Goal: Task Accomplishment & Management: Manage account settings

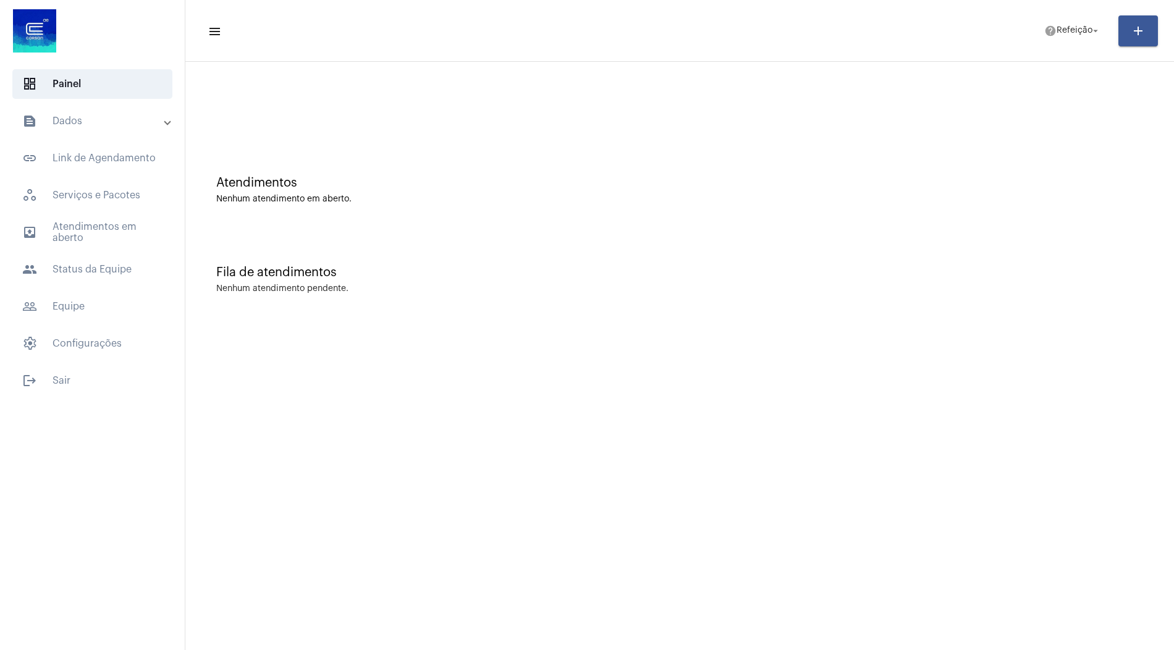
click at [112, 125] on mat-panel-title "text_snippet_outlined Dados" at bounding box center [93, 121] width 143 height 15
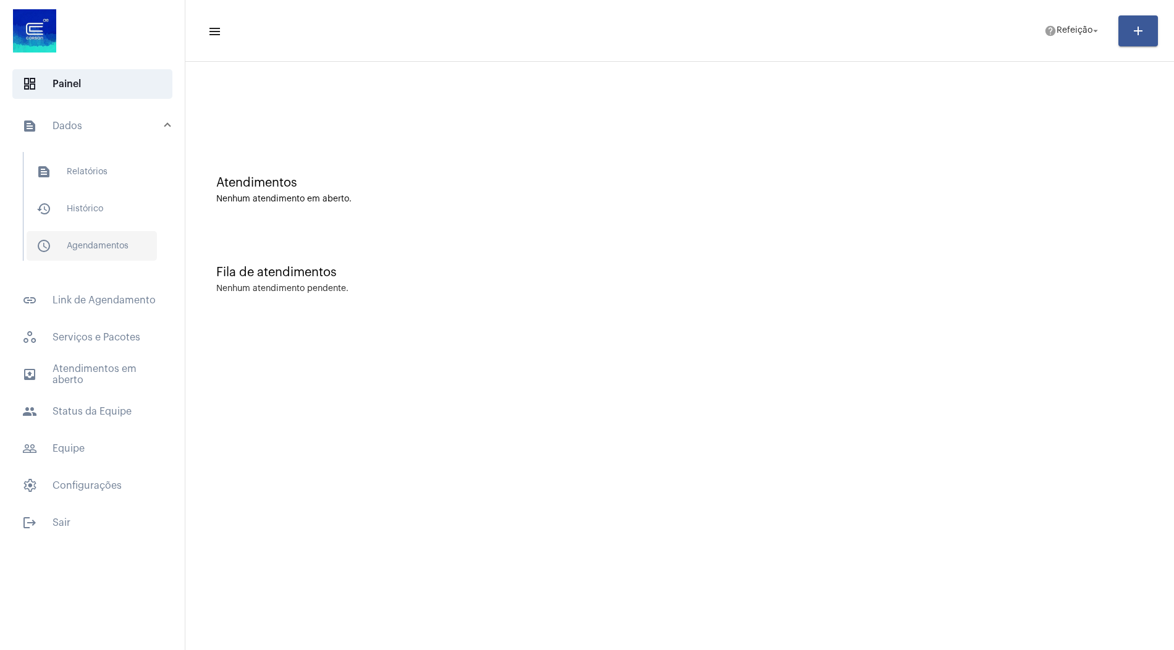
click at [75, 242] on span "schedule_outlined Agendamentos" at bounding box center [92, 246] width 130 height 30
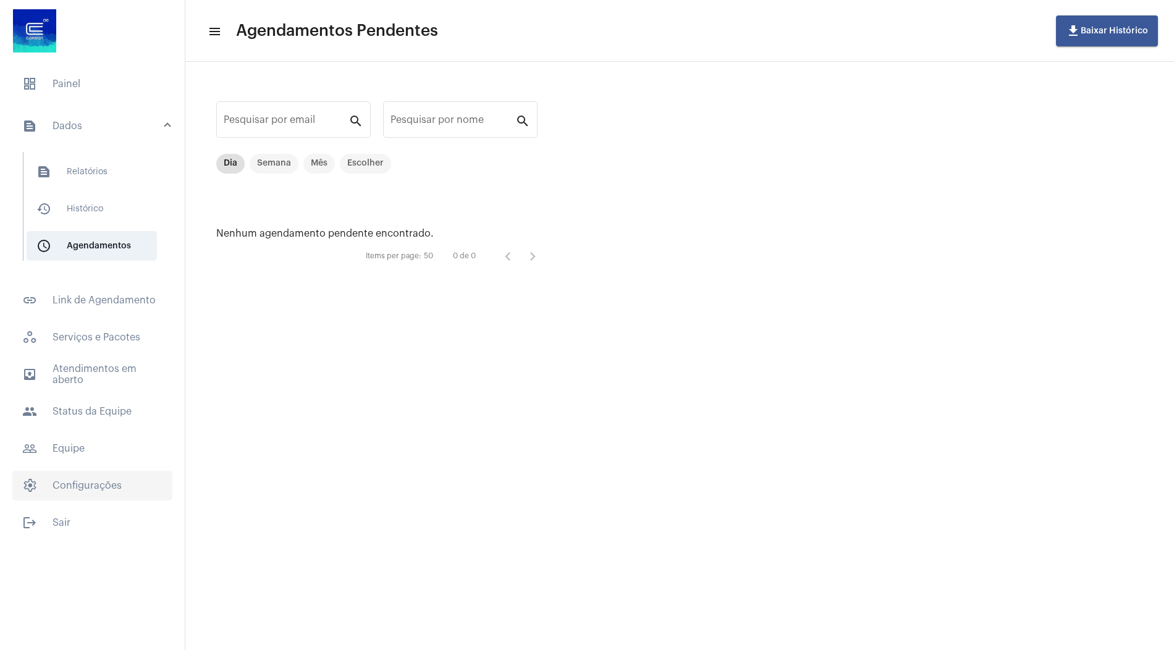
click at [92, 486] on span "settings Configurações" at bounding box center [92, 486] width 160 height 30
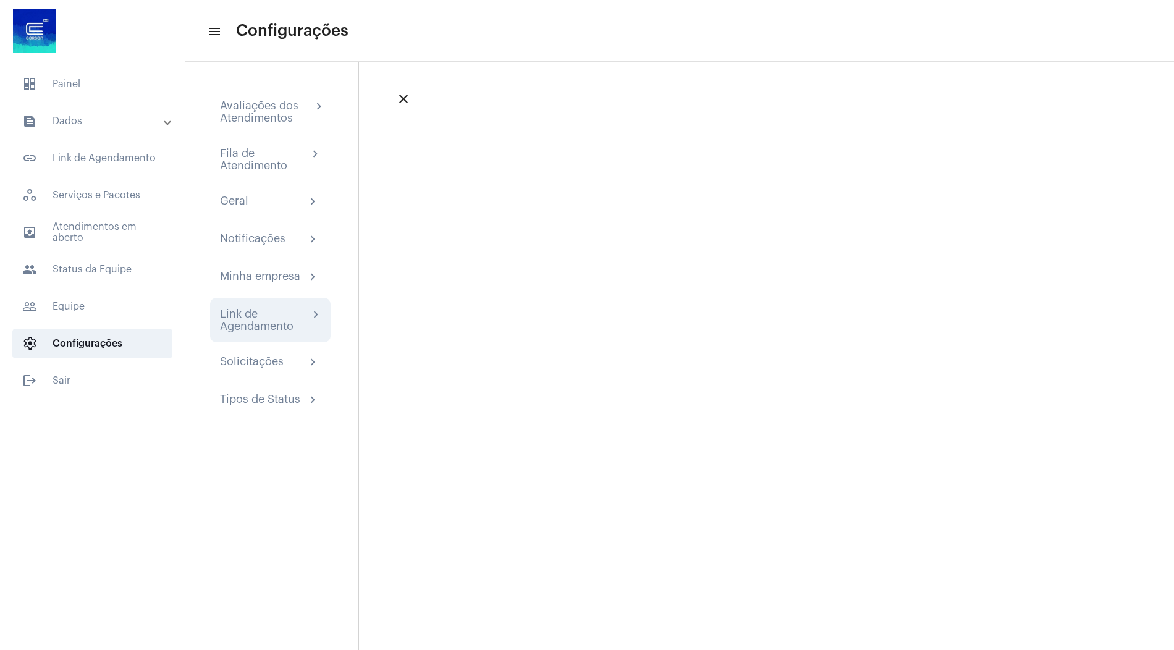
click at [256, 308] on div "Link de Agendamento" at bounding box center [264, 320] width 89 height 25
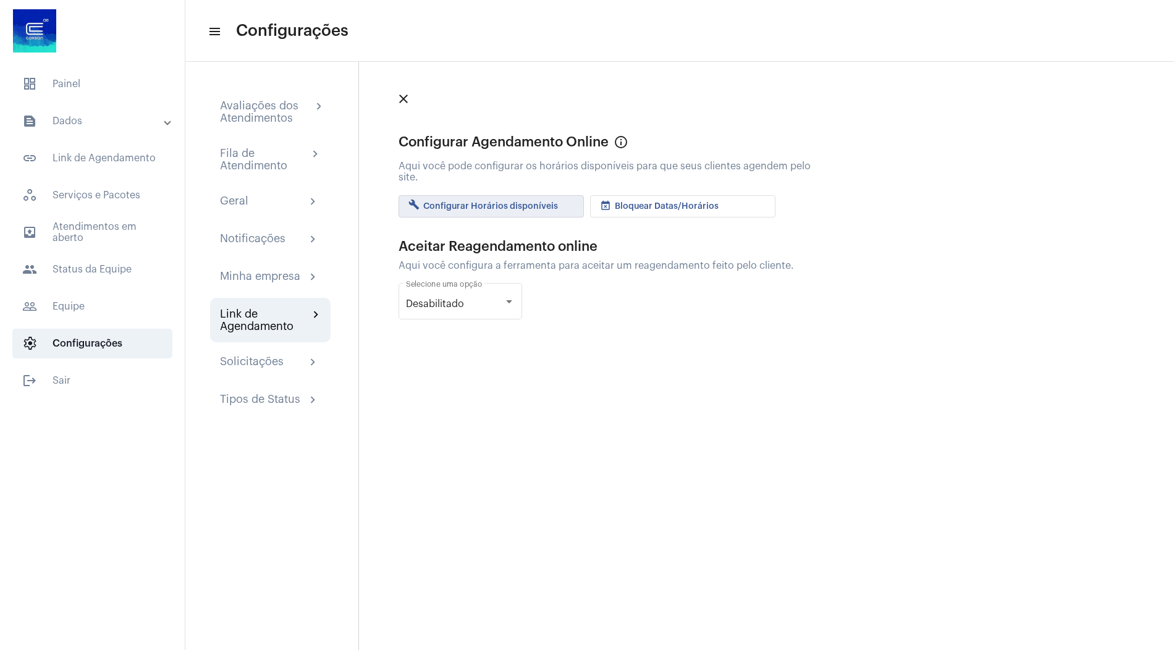
click at [527, 202] on span "build Configurar Horários disponíveis" at bounding box center [482, 206] width 149 height 9
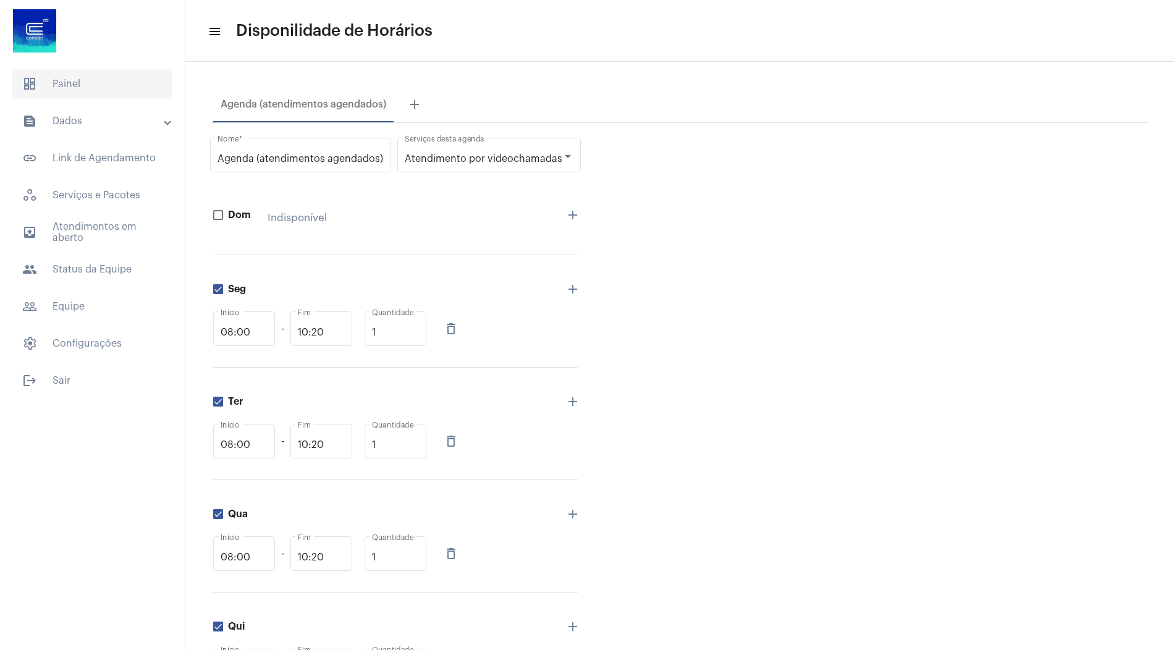
click at [128, 80] on span "dashboard Painel" at bounding box center [92, 84] width 160 height 30
